Goal: Task Accomplishment & Management: Complete application form

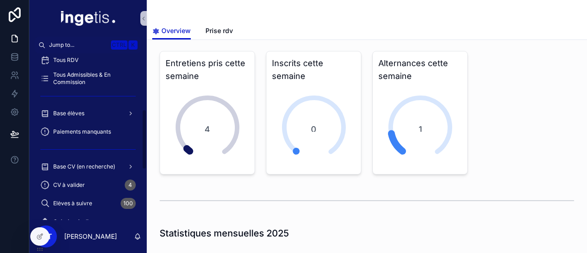
scroll to position [157, 0]
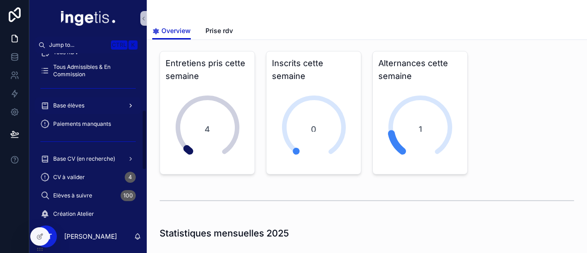
click at [81, 104] on span "Base élèves" at bounding box center [68, 105] width 31 height 7
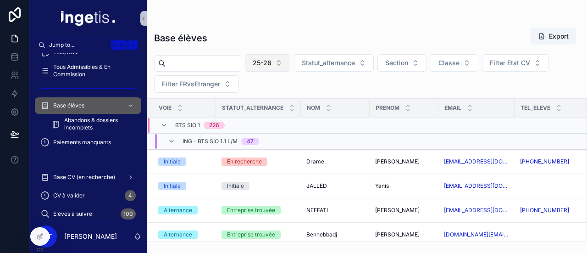
click at [277, 57] on button "25-26" at bounding box center [267, 62] width 45 height 17
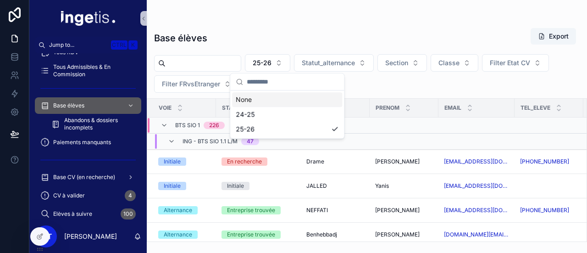
click at [274, 95] on div "None" at bounding box center [287, 99] width 110 height 15
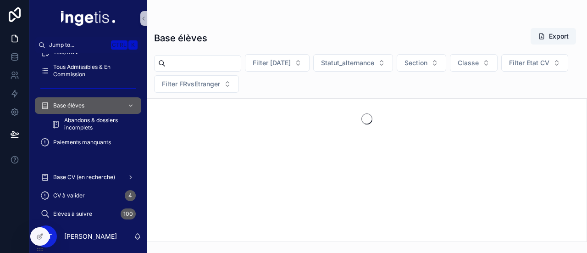
click at [241, 65] on input "scrollable content" at bounding box center [203, 63] width 75 height 13
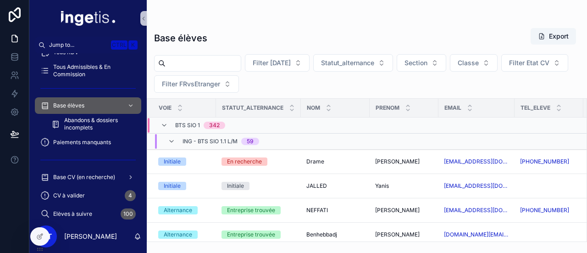
type input "*******"
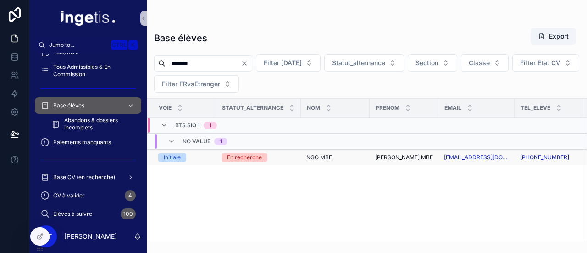
click at [260, 154] on div "En recherche" at bounding box center [244, 157] width 35 height 8
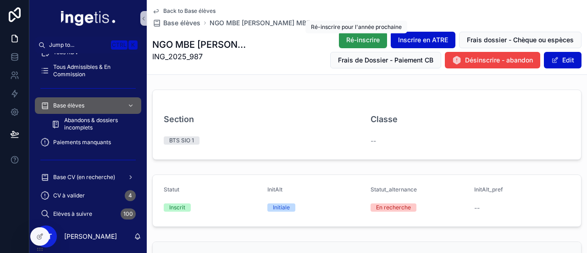
click at [371, 38] on span "Ré-inscrire" at bounding box center [364, 39] width 34 height 9
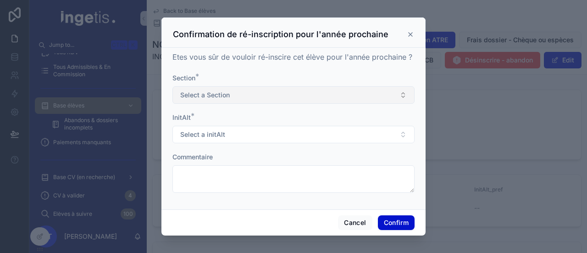
click at [275, 100] on button "Select a Section" at bounding box center [294, 94] width 242 height 17
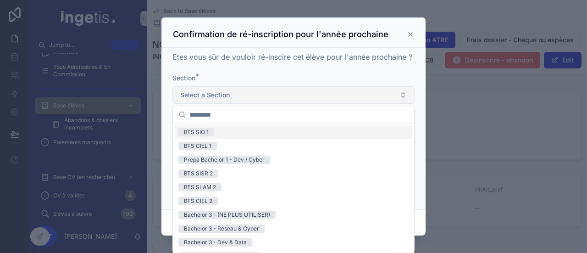
click at [275, 100] on button "Select a Section" at bounding box center [294, 94] width 242 height 17
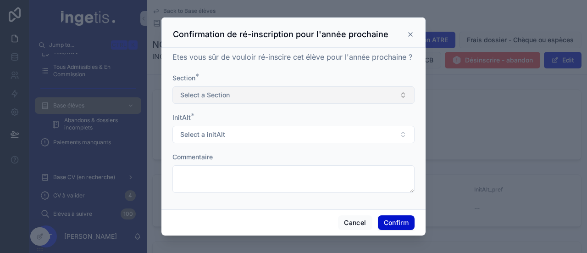
click at [233, 91] on button "Select a Section" at bounding box center [294, 94] width 242 height 17
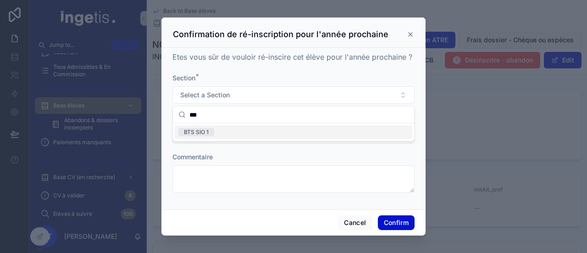
type input "***"
click at [231, 127] on div "BTS SIO 1" at bounding box center [294, 132] width 238 height 14
click at [230, 137] on button "Select a initAlt" at bounding box center [294, 134] width 242 height 17
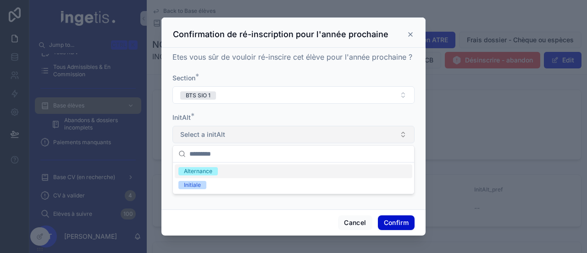
click at [230, 137] on button "Select a initAlt" at bounding box center [294, 134] width 242 height 17
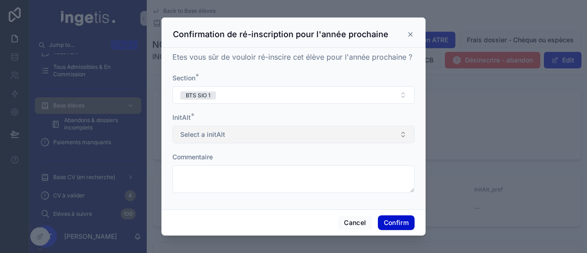
click at [209, 136] on span "Select a initAlt" at bounding box center [202, 134] width 45 height 9
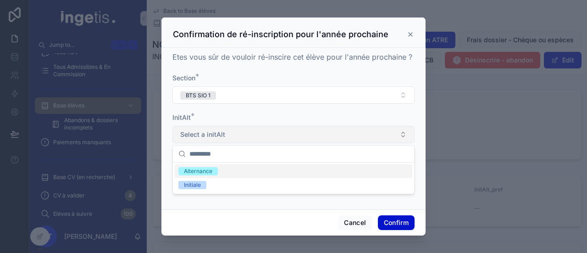
click at [209, 136] on span "Select a initAlt" at bounding box center [202, 134] width 45 height 9
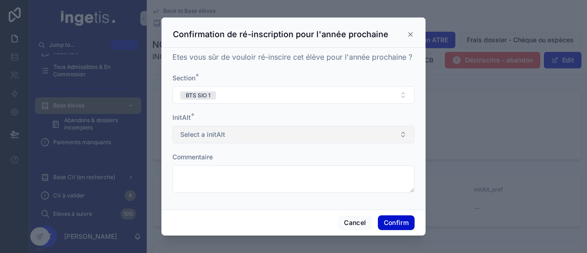
click at [229, 136] on button "Select a initAlt" at bounding box center [294, 134] width 242 height 17
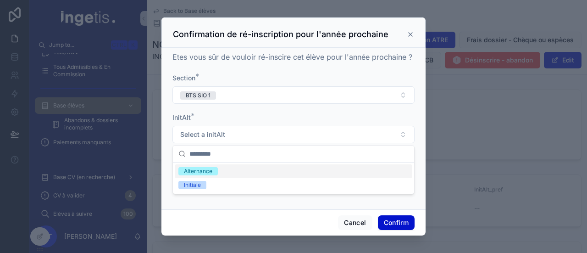
click at [252, 117] on div "InitAlt *" at bounding box center [294, 117] width 242 height 9
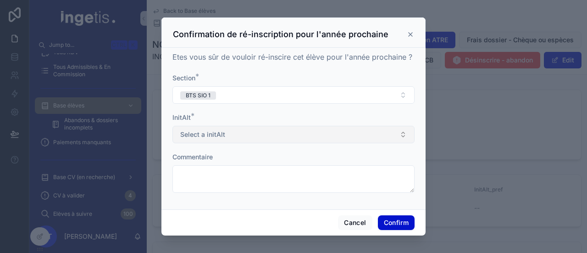
click at [313, 132] on button "Select a initAlt" at bounding box center [294, 134] width 242 height 17
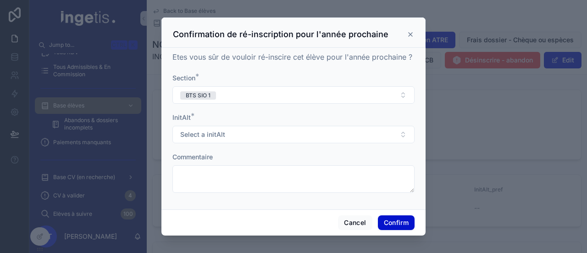
click at [410, 35] on icon at bounding box center [411, 35] width 4 height 4
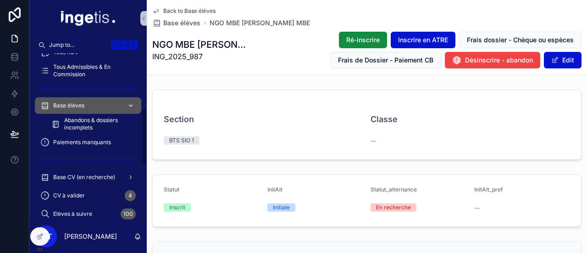
click at [93, 104] on div "Base élèves" at bounding box center [87, 105] width 95 height 15
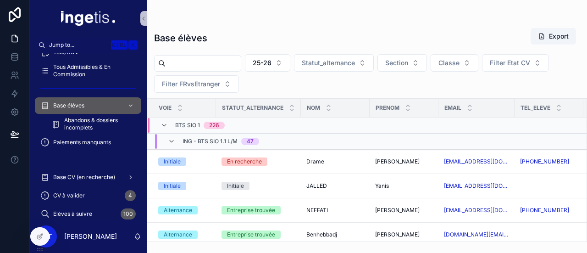
click at [235, 67] on input "scrollable content" at bounding box center [203, 63] width 75 height 13
type input "*******"
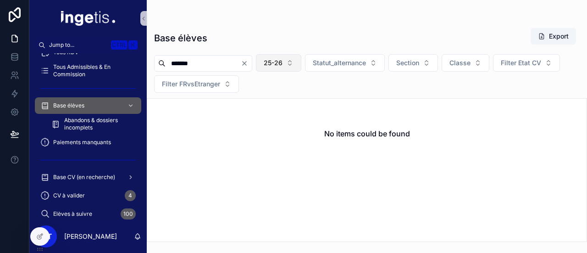
click at [283, 62] on span "25-26" at bounding box center [273, 62] width 19 height 9
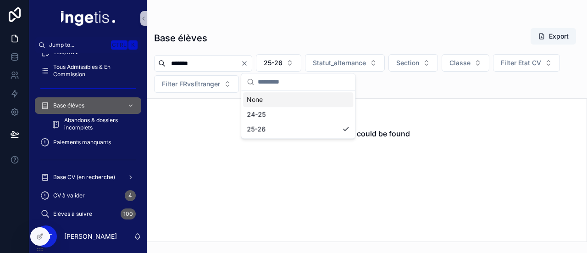
click at [292, 102] on div "None" at bounding box center [298, 99] width 110 height 15
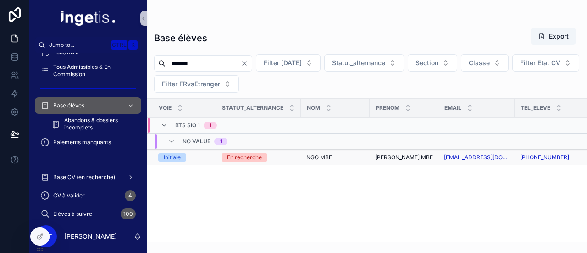
click at [269, 160] on td "En recherche" at bounding box center [258, 158] width 85 height 16
click at [302, 157] on td "NGO MBE NGO MBE" at bounding box center [335, 158] width 69 height 16
click at [202, 155] on div "Initiale" at bounding box center [184, 157] width 52 height 8
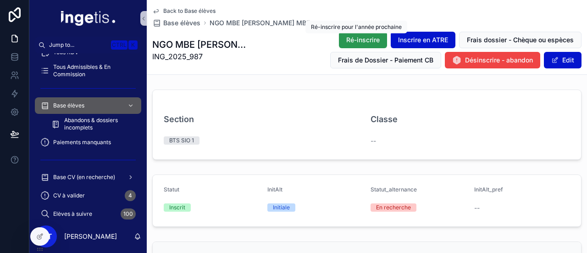
click at [371, 44] on span "Ré-inscrire" at bounding box center [364, 39] width 34 height 9
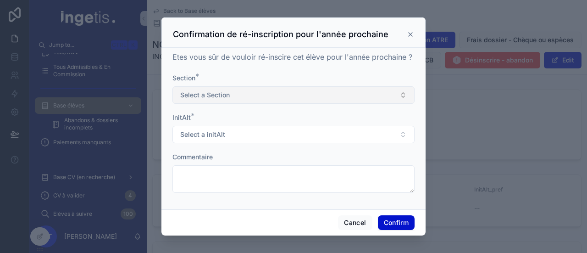
click at [345, 101] on button "Select a Section" at bounding box center [294, 94] width 242 height 17
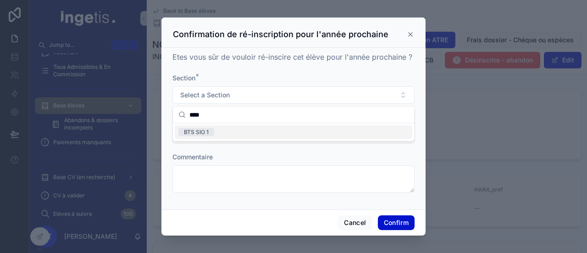
type input "***"
click at [296, 132] on div "BTS SIO 1" at bounding box center [294, 132] width 238 height 14
click at [352, 138] on button "Select a initAlt" at bounding box center [294, 134] width 242 height 17
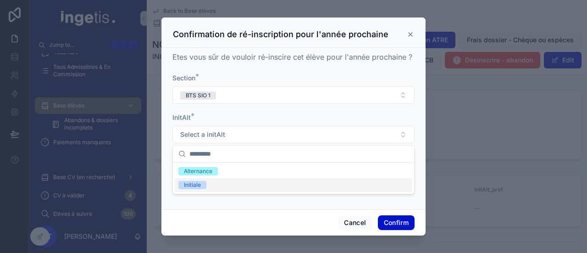
click at [263, 184] on div "Initiale" at bounding box center [294, 185] width 238 height 14
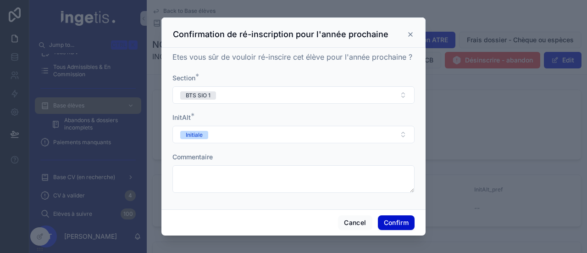
click at [233, 153] on div "Commentaire" at bounding box center [294, 156] width 242 height 9
click at [396, 222] on button "Confirm" at bounding box center [396, 222] width 37 height 15
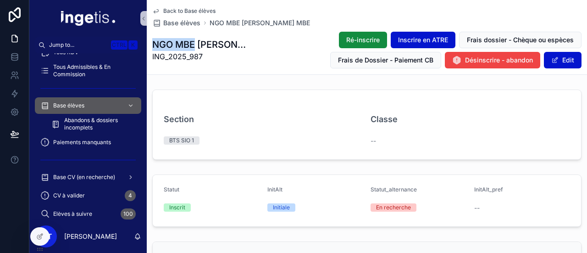
drag, startPoint x: 195, startPoint y: 45, endPoint x: 151, endPoint y: 42, distance: 43.3
click at [151, 42] on div "Back to Base élèves Base élèves NGO MBE [PERSON_NAME] MBE [PERSON_NAME] MBE [PE…" at bounding box center [367, 37] width 441 height 75
copy h1 "NGO MBE"
click at [182, 20] on span "Base élèves" at bounding box center [181, 22] width 37 height 9
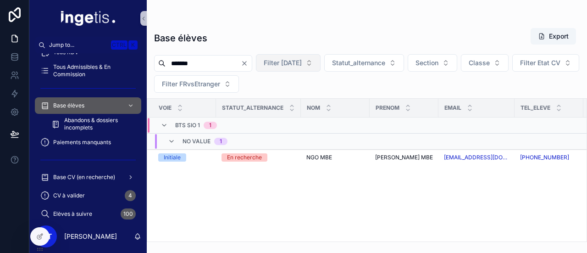
click at [302, 64] on span "Filter [DATE]" at bounding box center [283, 62] width 38 height 9
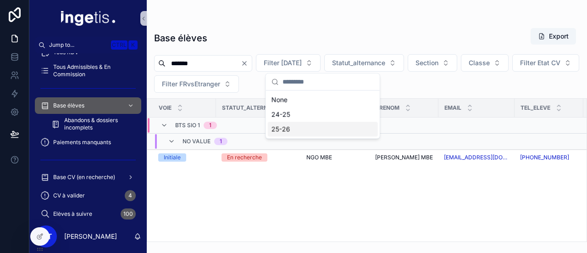
click at [292, 127] on div "25-26" at bounding box center [323, 129] width 110 height 15
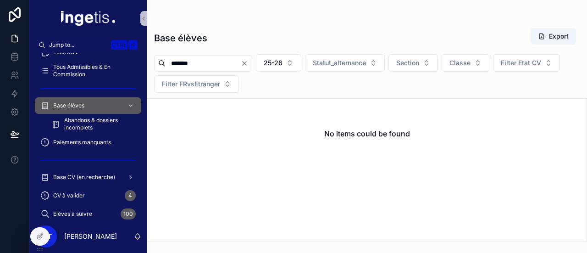
click at [241, 60] on input "*******" at bounding box center [203, 63] width 75 height 13
type input "***"
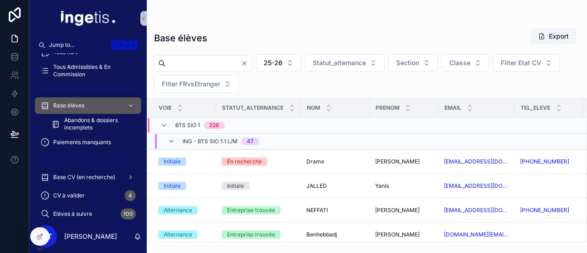
type input "*******"
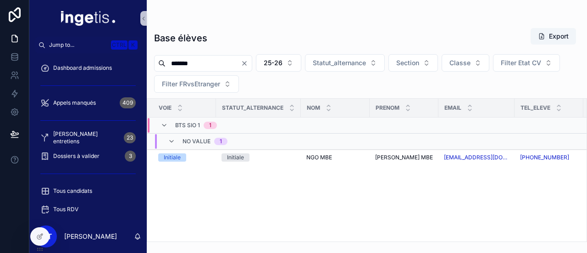
drag, startPoint x: 0, startPoint y: 0, endPoint x: 219, endPoint y: 67, distance: 229.5
click at [219, 67] on input "*******" at bounding box center [203, 63] width 75 height 13
click at [218, 42] on div "Base élèves Export" at bounding box center [367, 38] width 426 height 21
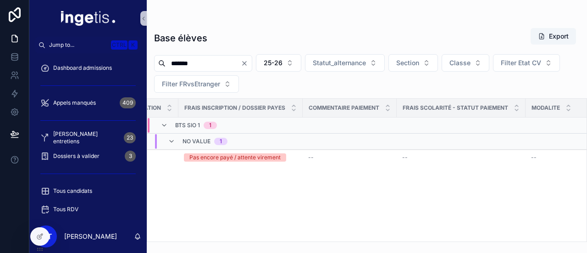
scroll to position [0, 1359]
